Goal: Task Accomplishment & Management: Manage account settings

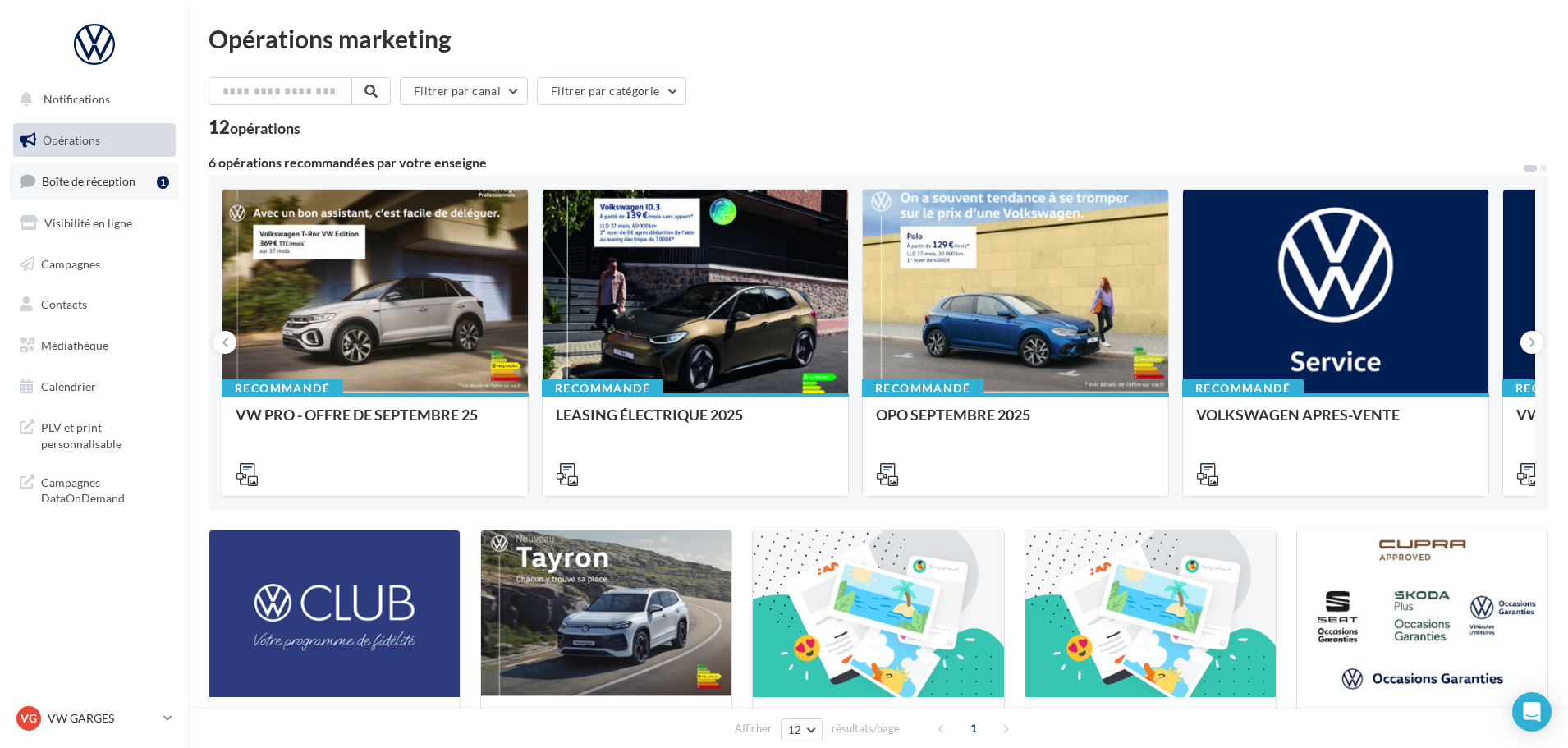
click at [73, 189] on link "Boîte de réception 1" at bounding box center [95, 181] width 169 height 35
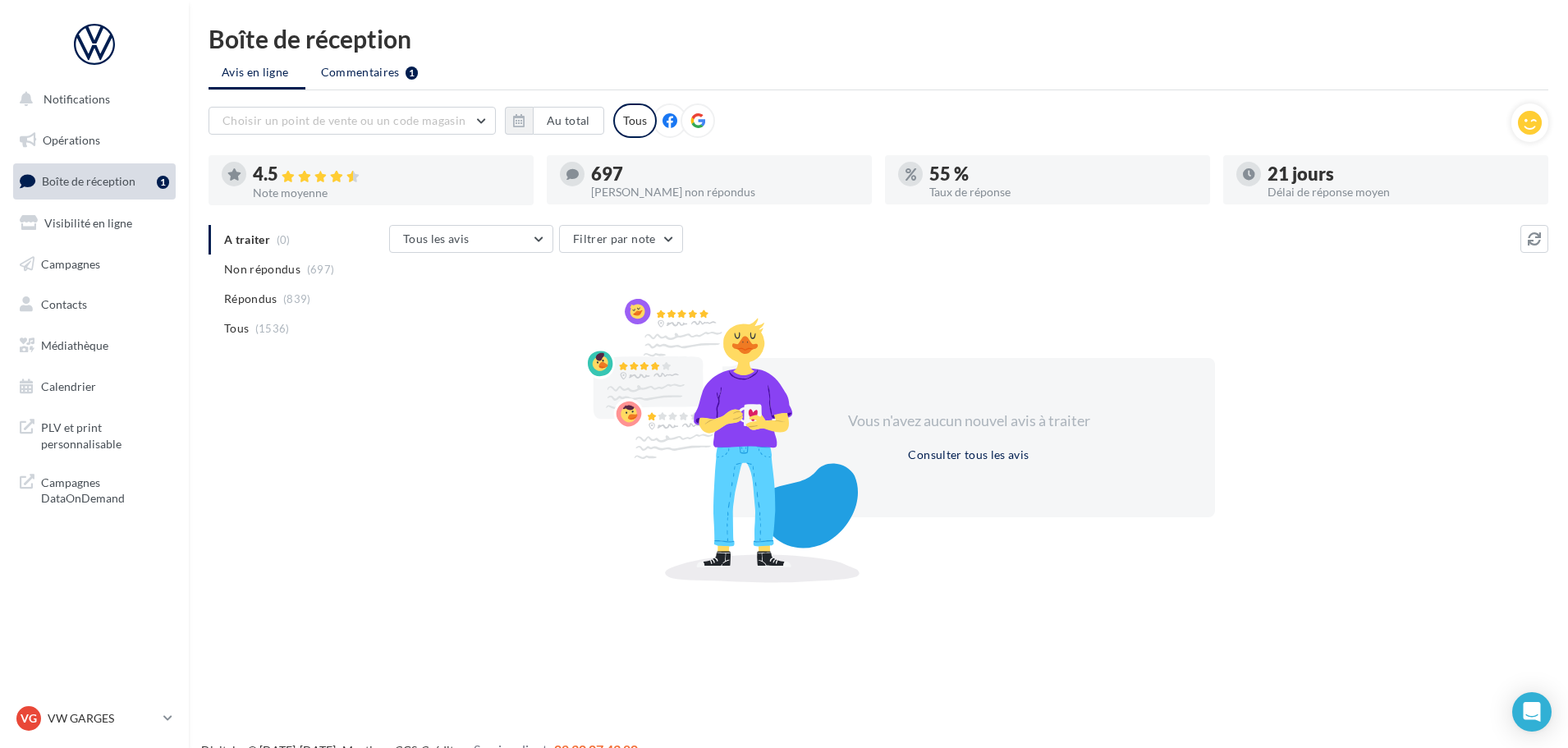
click at [381, 70] on span "Commentaires" at bounding box center [360, 72] width 78 height 16
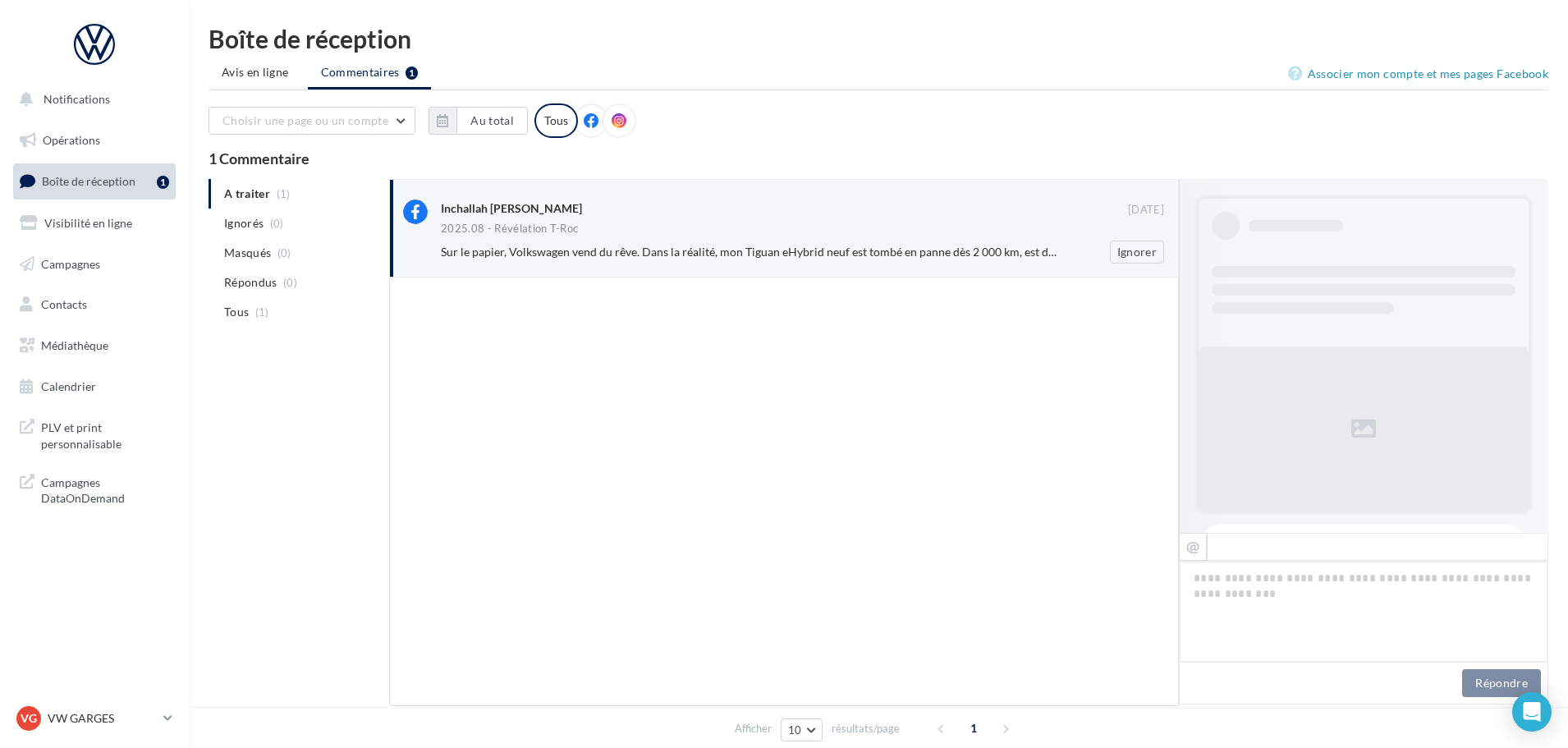
scroll to position [511, 0]
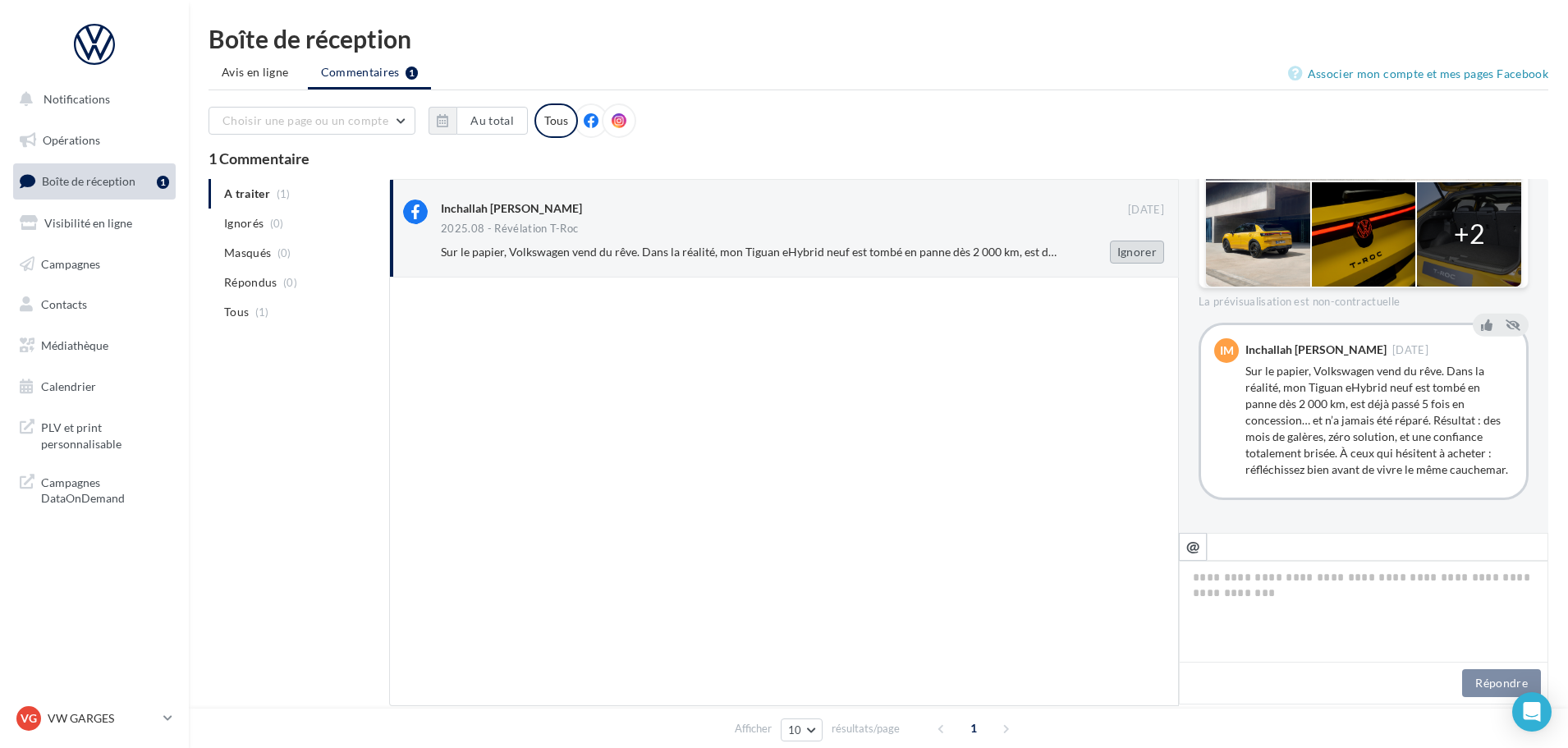
click at [1134, 248] on button "Ignorer" at bounding box center [1137, 252] width 55 height 23
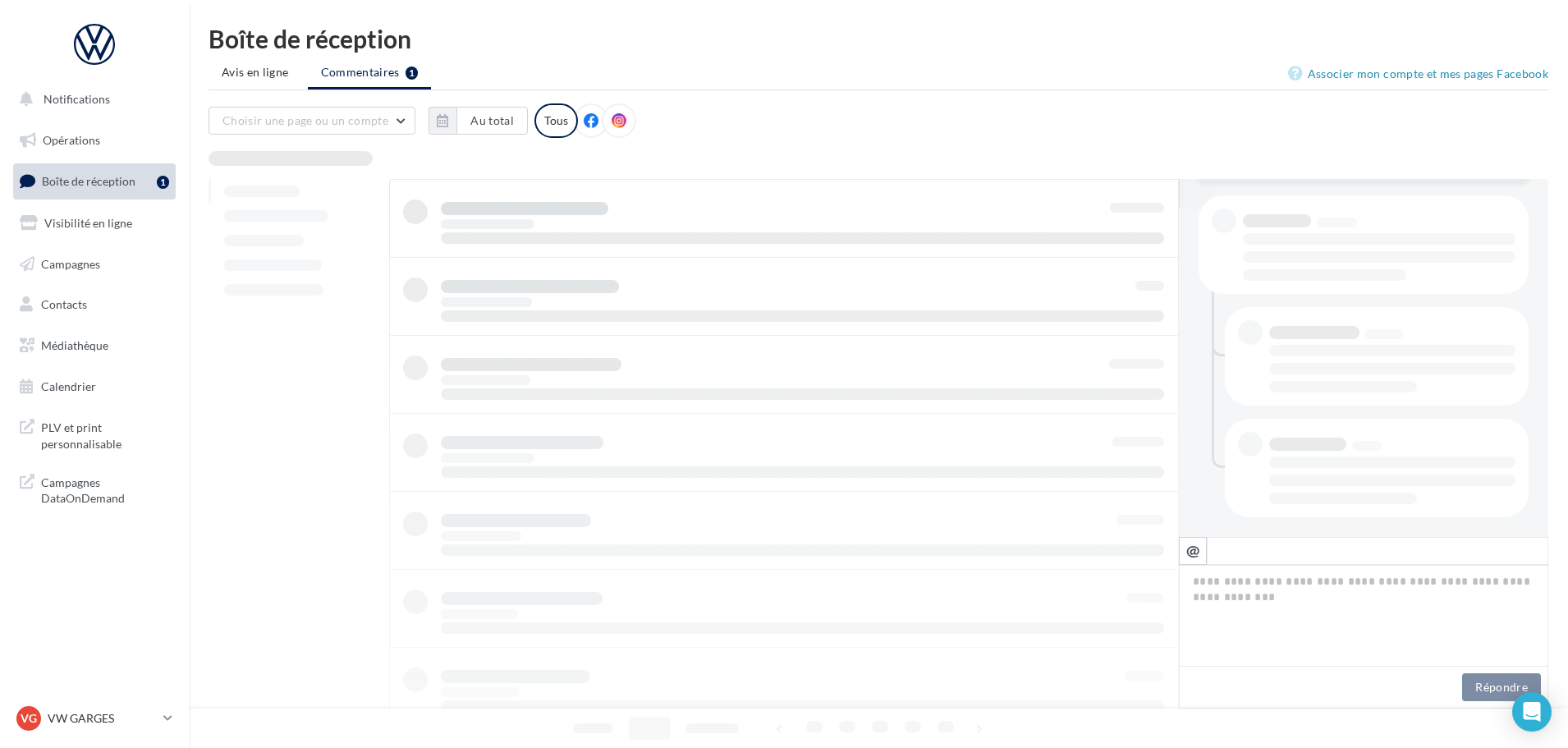
scroll to position [328, 0]
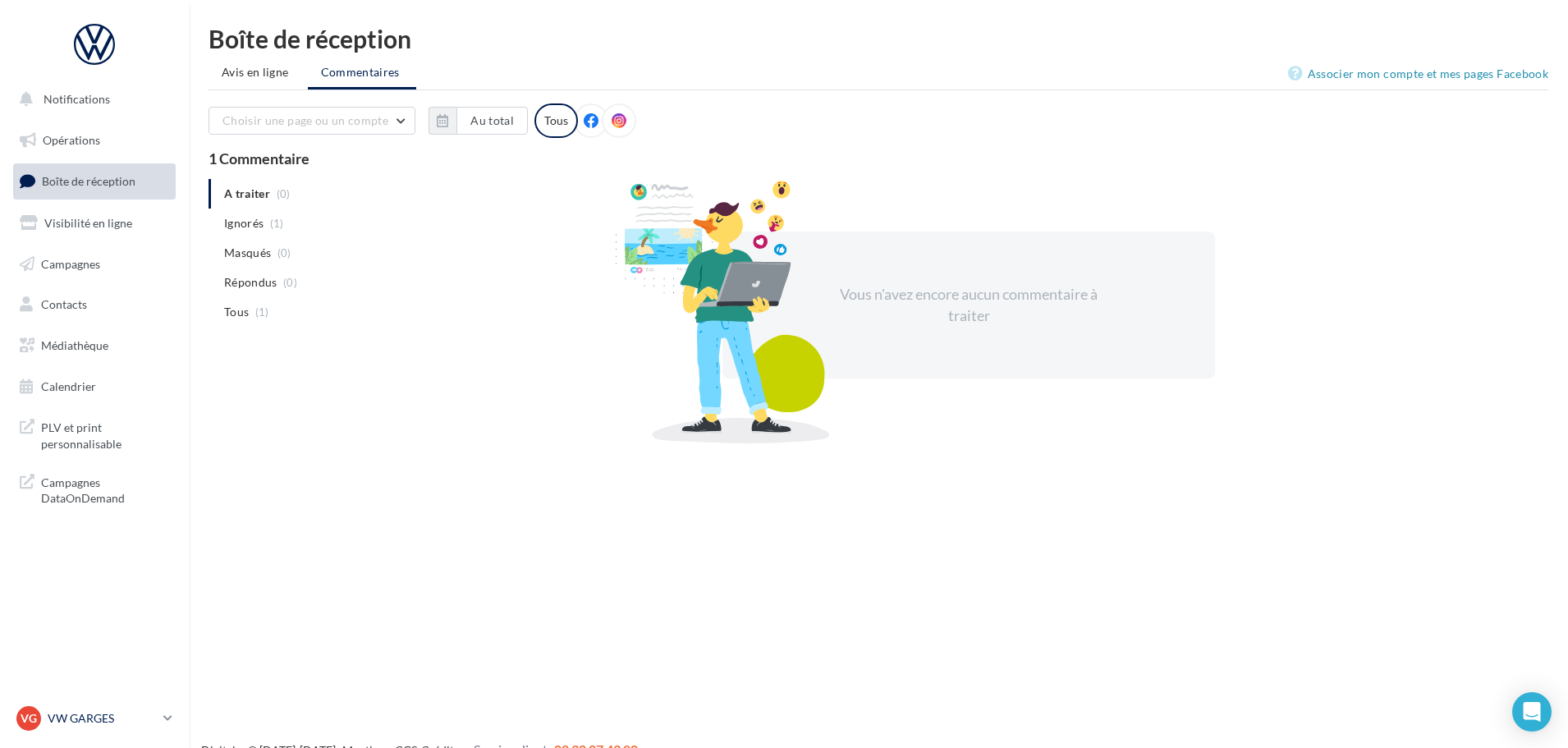
click at [92, 716] on p "VW GARGES" at bounding box center [102, 718] width 109 height 16
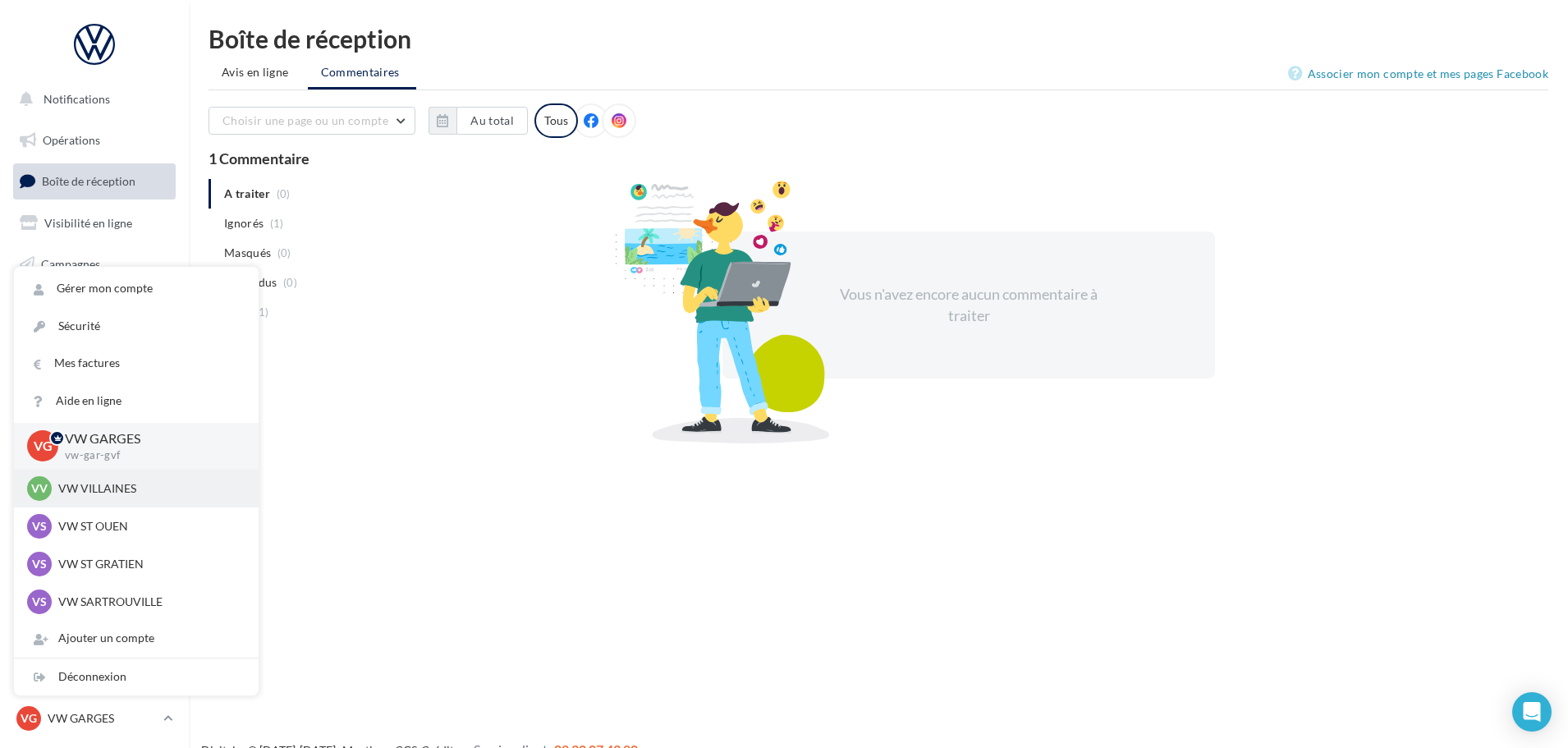
click at [112, 476] on div "VV VW VILLAINES vw-vil-gvf" at bounding box center [136, 488] width 218 height 25
